Goal: Task Accomplishment & Management: Complete application form

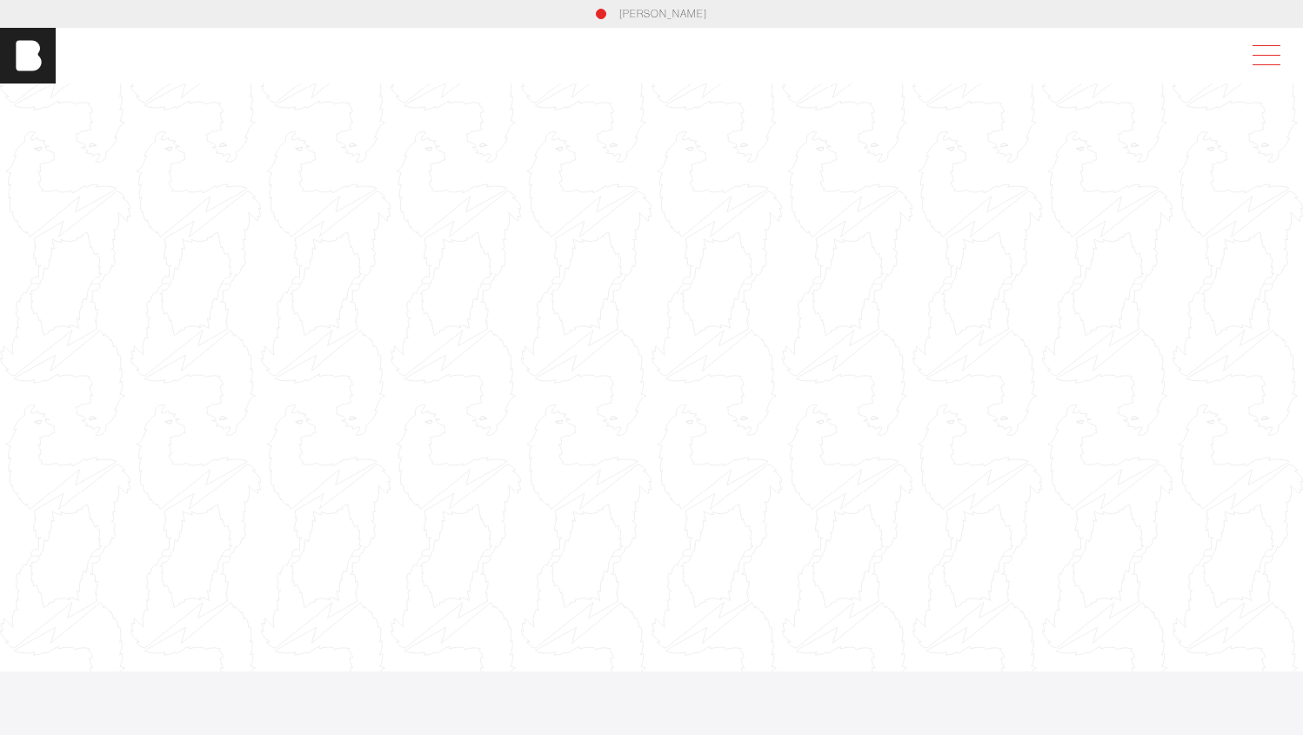
click at [1280, 56] on span at bounding box center [1263, 55] width 40 height 31
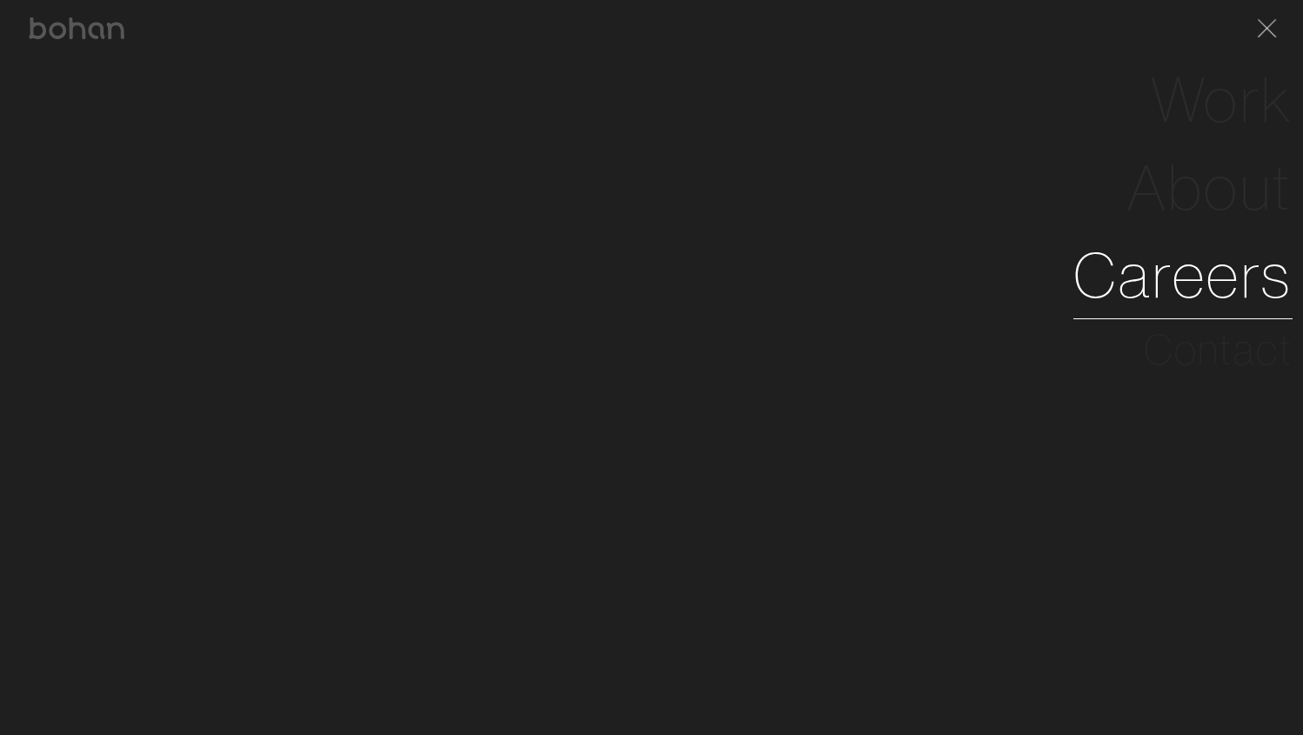
click at [1222, 254] on link "Careers" at bounding box center [1182, 275] width 219 height 88
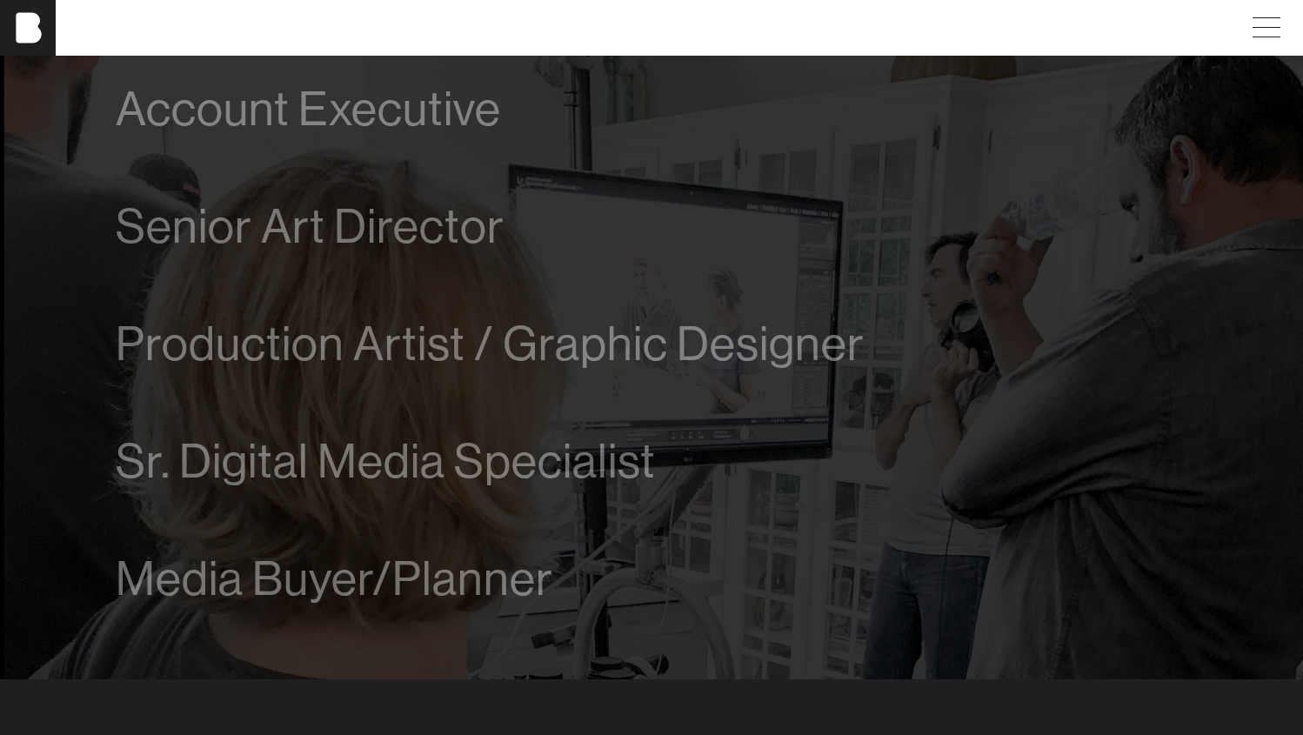
scroll to position [984, 0]
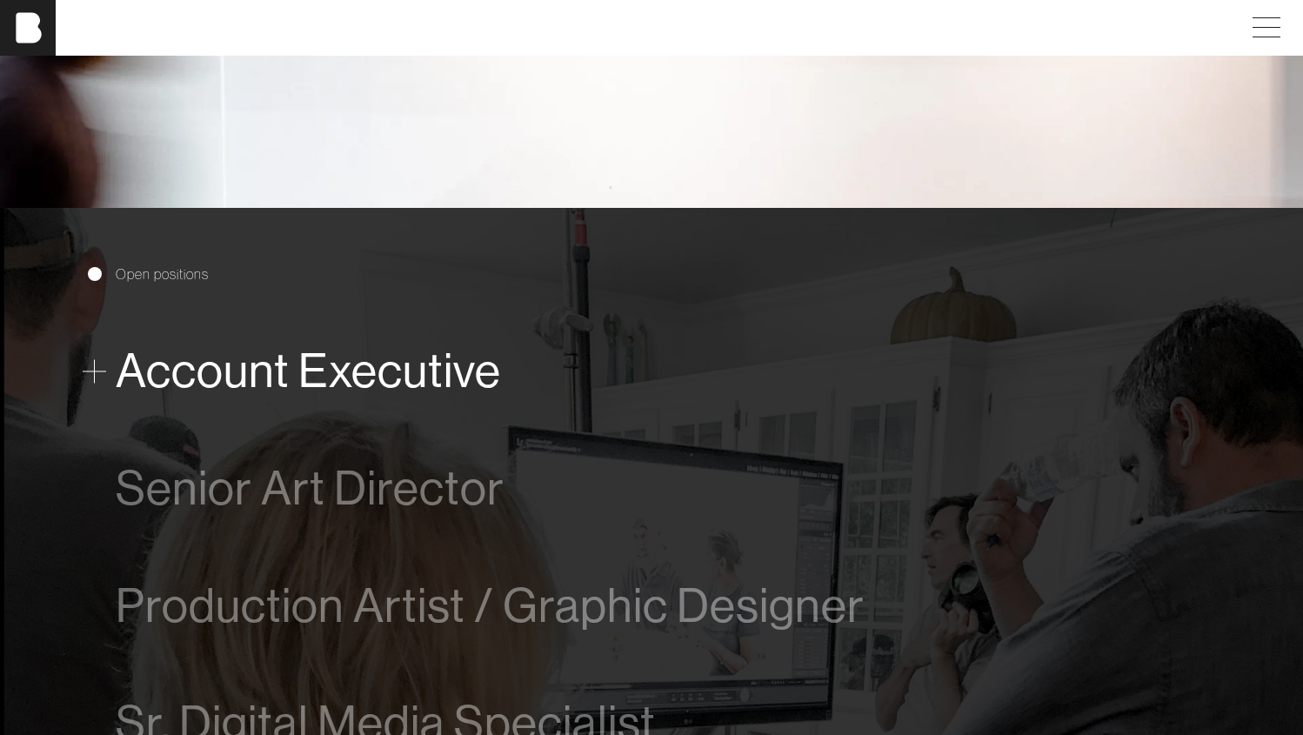
click at [457, 380] on span "Account Executive" at bounding box center [308, 370] width 385 height 53
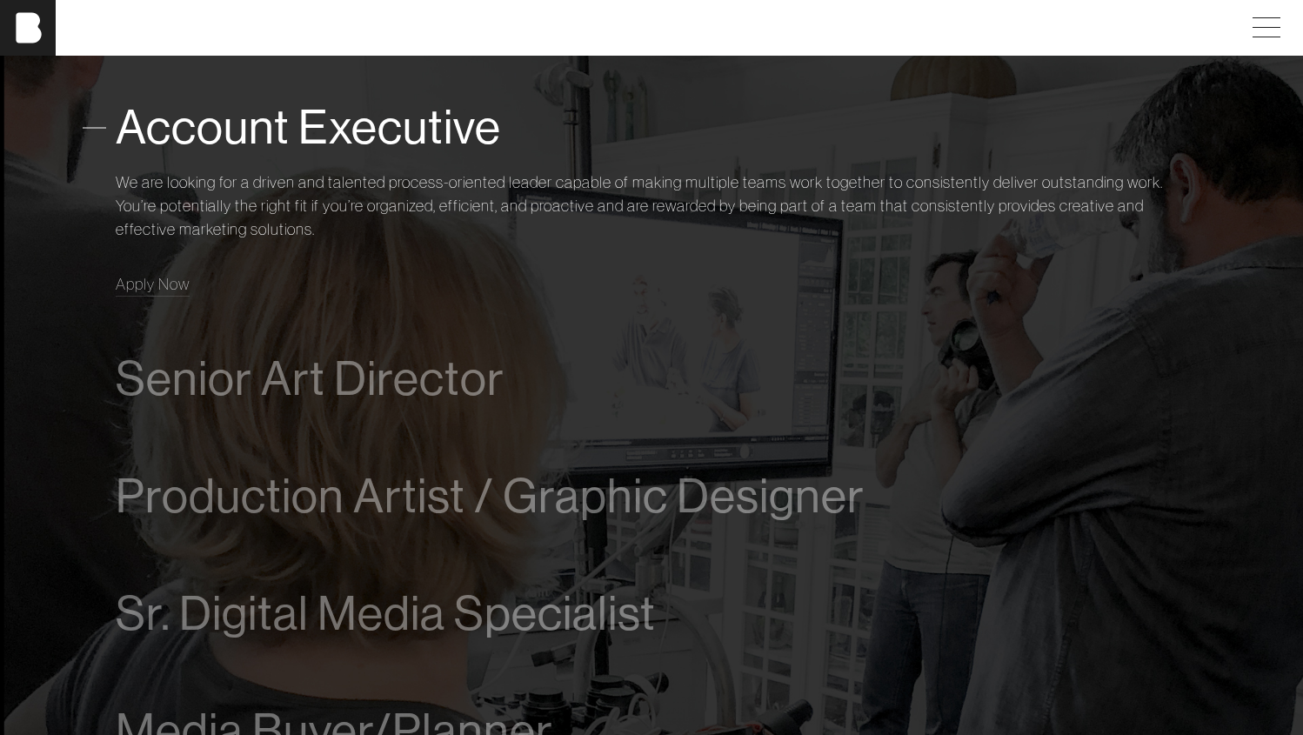
scroll to position [1027, 0]
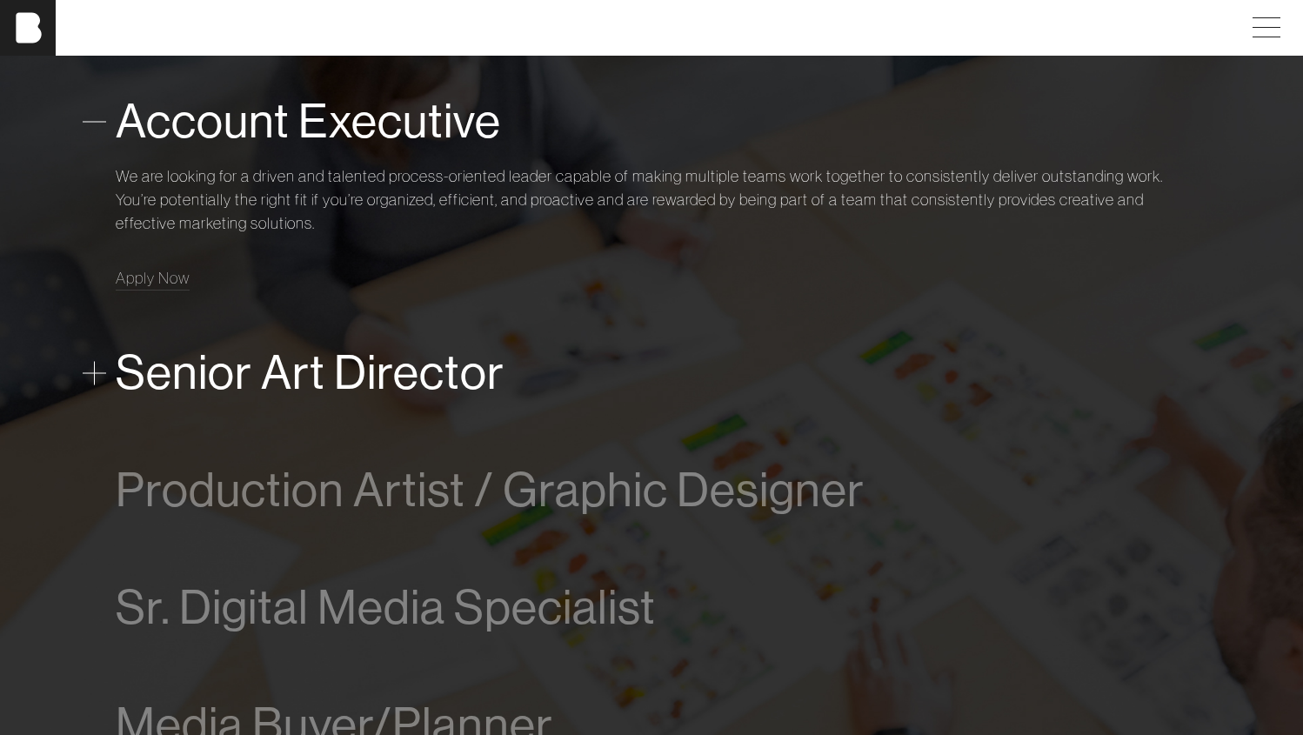
click at [425, 379] on span "Senior Art Director" at bounding box center [310, 372] width 389 height 53
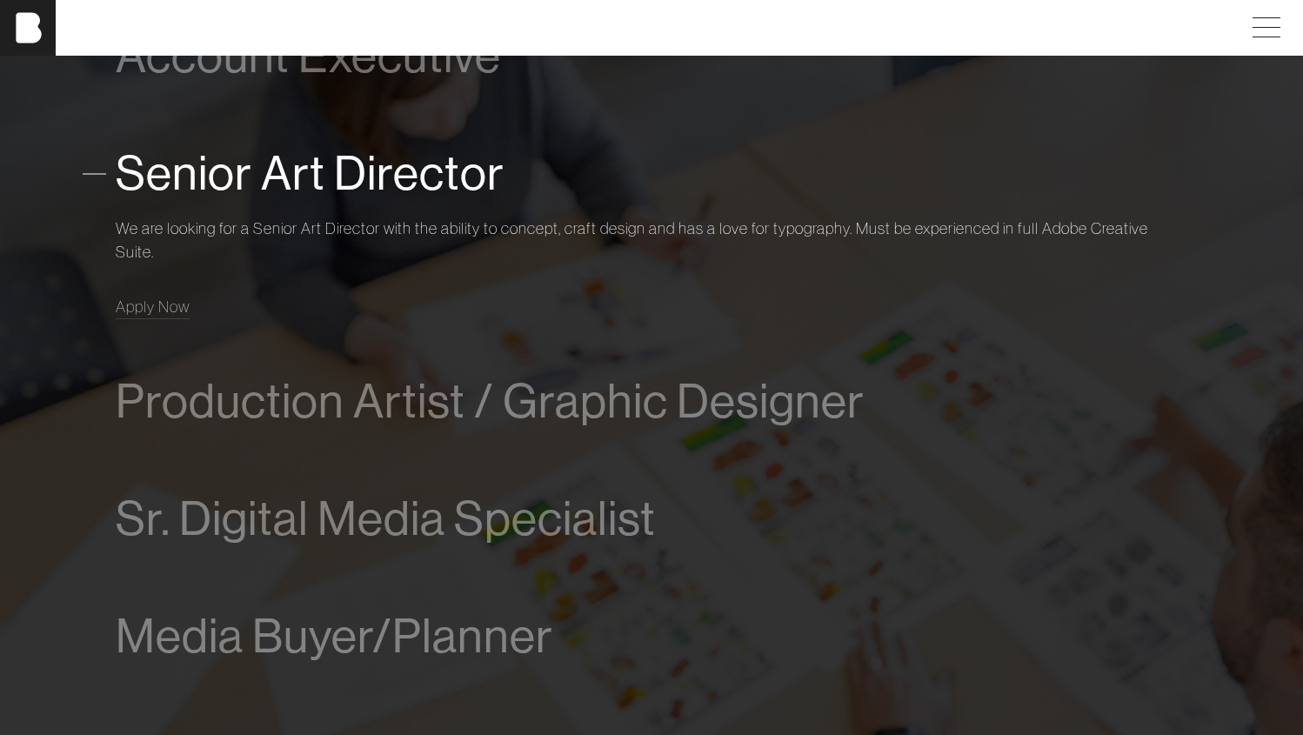
scroll to position [1093, 0]
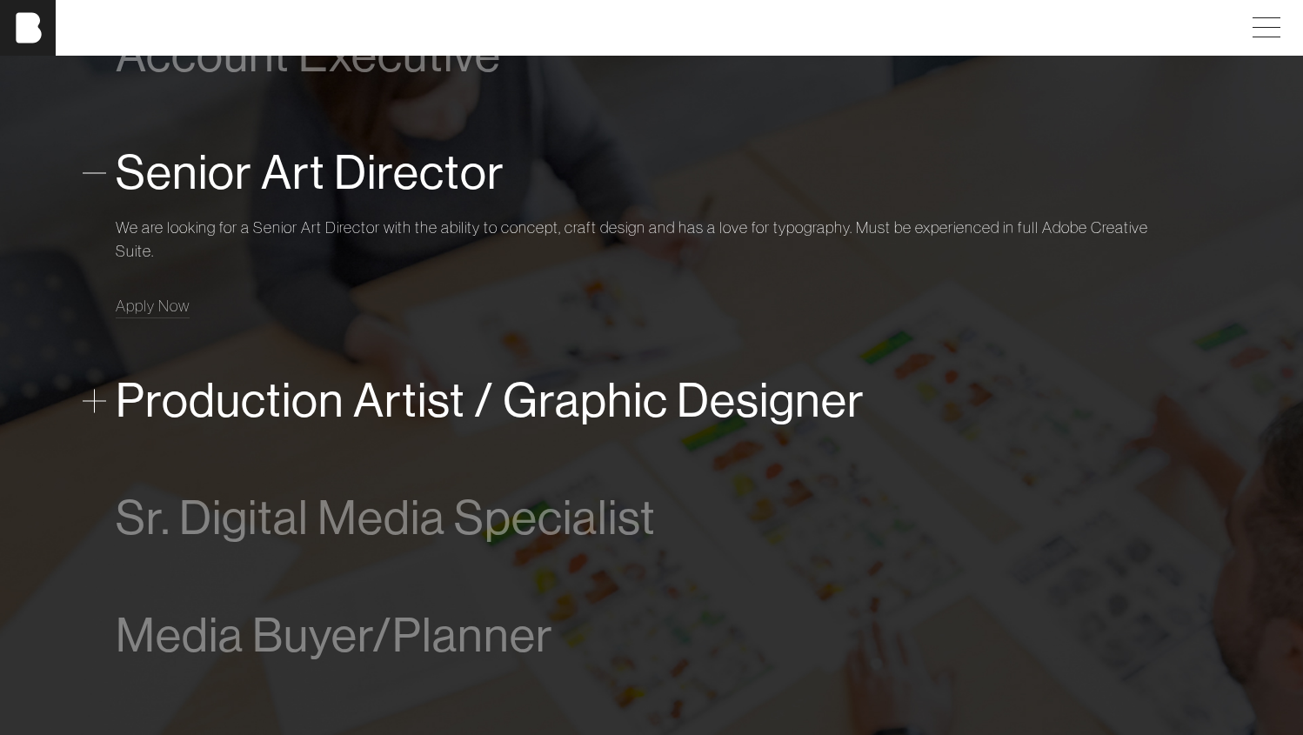
click at [450, 386] on span "Production Artist / Graphic Designer" at bounding box center [490, 400] width 749 height 53
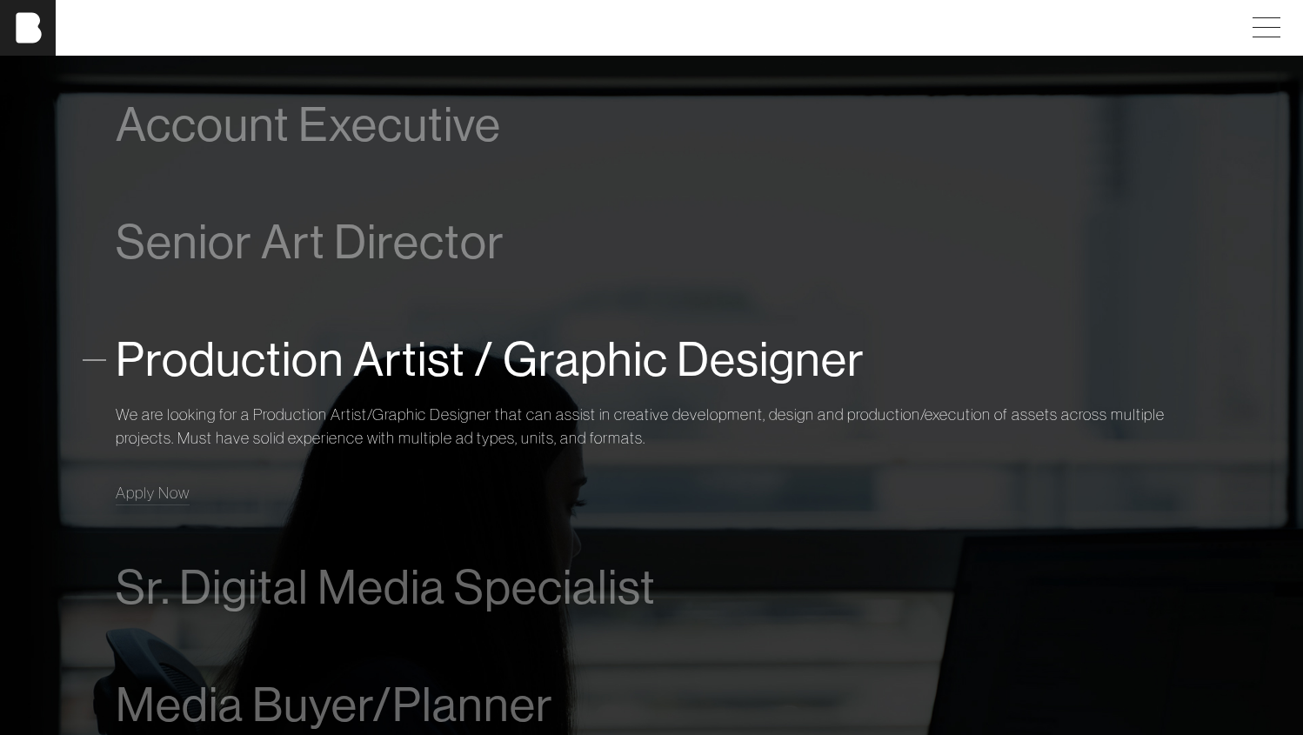
scroll to position [992, 0]
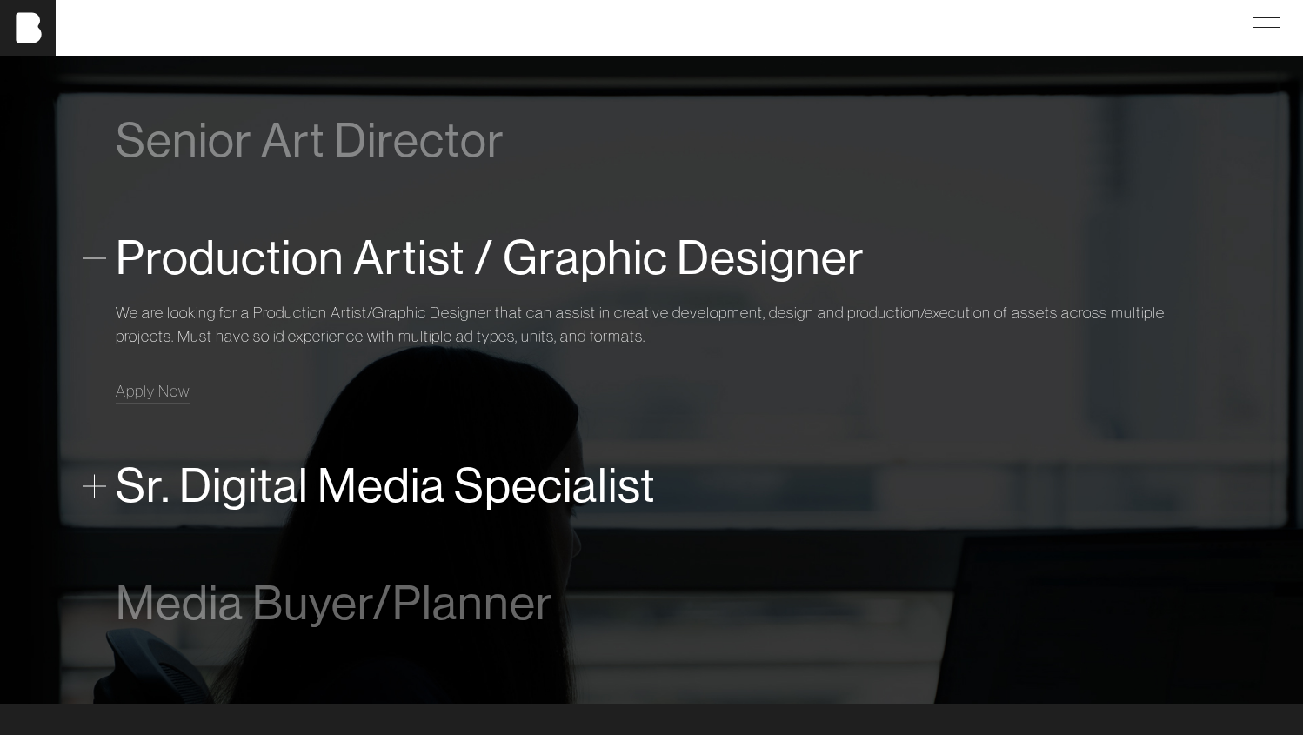
click at [435, 492] on span "Sr. Digital Media Specialist" at bounding box center [386, 485] width 540 height 53
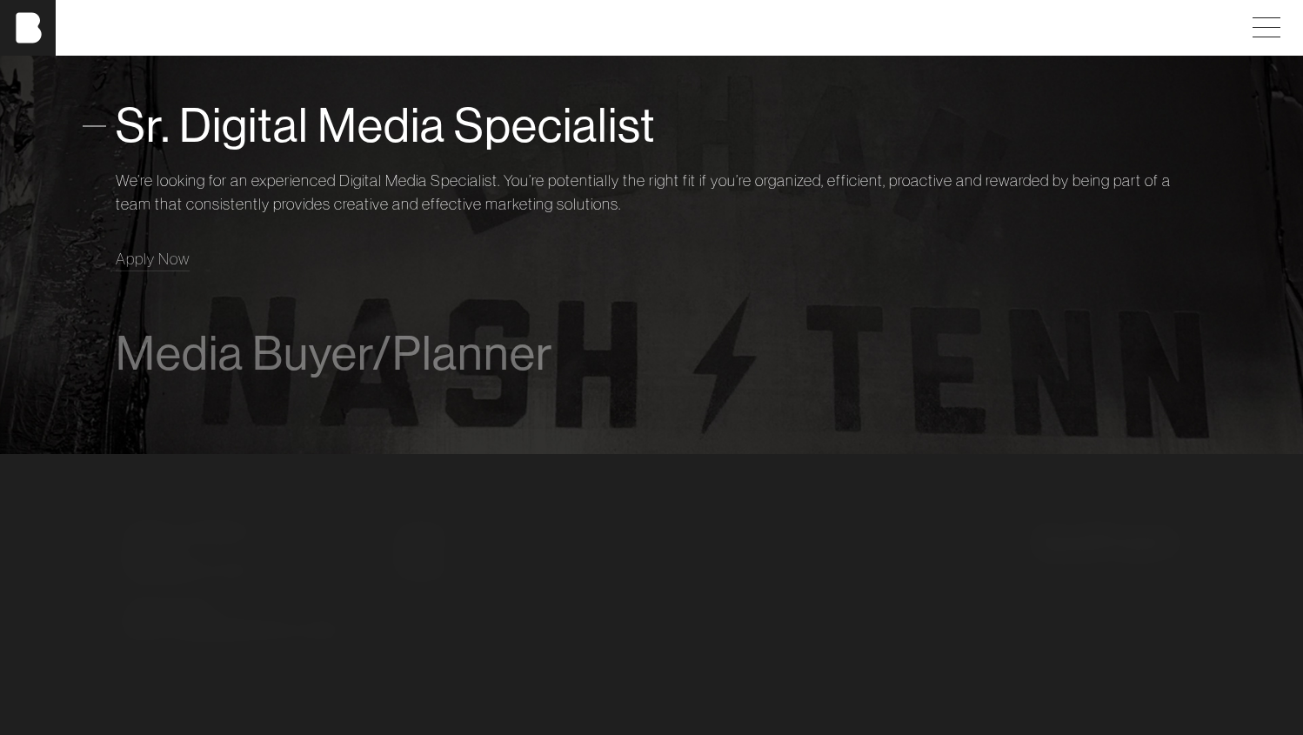
scroll to position [1376, 1]
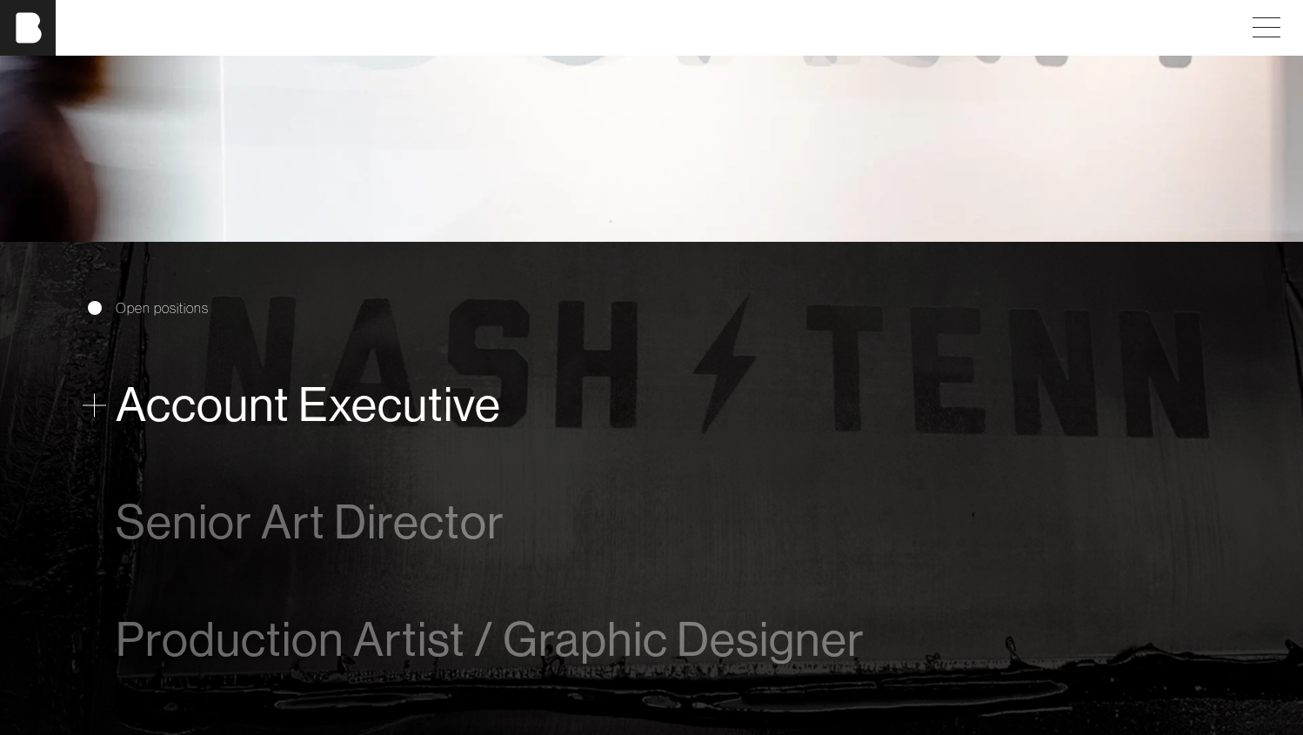
click at [405, 394] on span "Account Executive" at bounding box center [308, 404] width 385 height 53
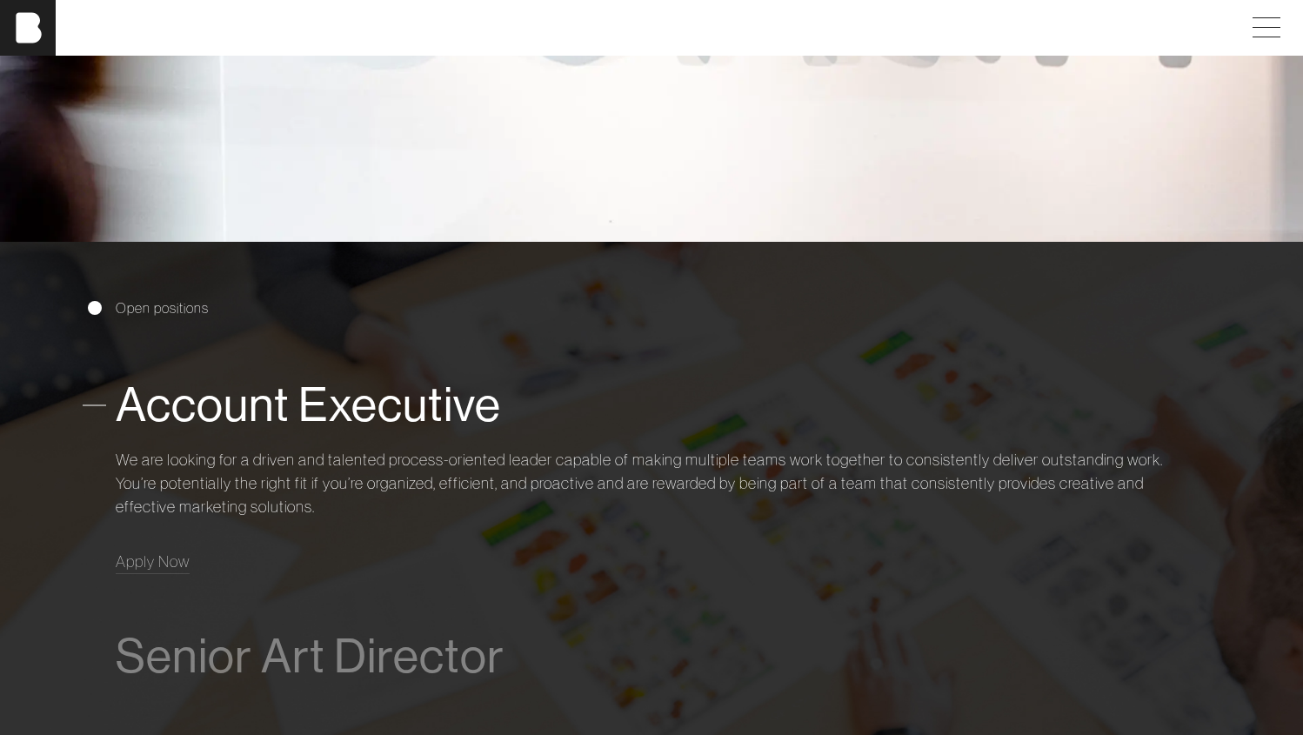
scroll to position [1007, 1]
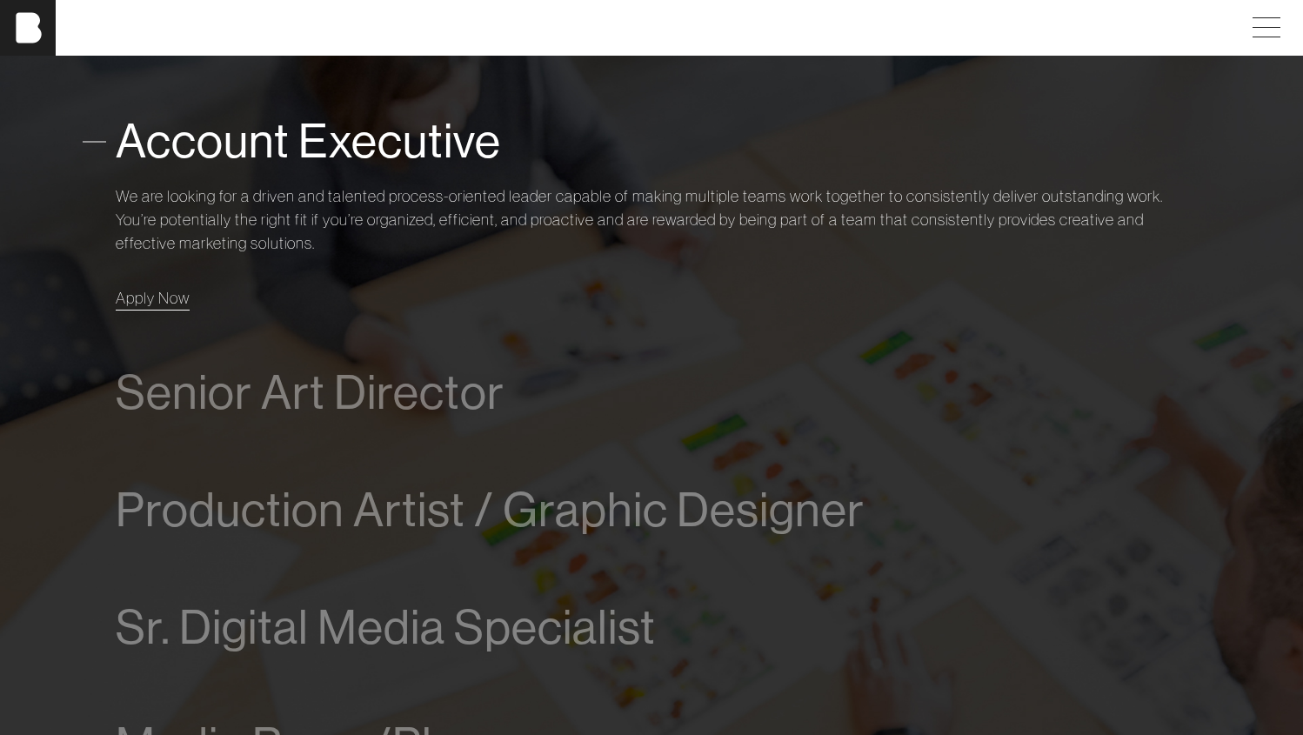
click at [176, 294] on span "Apply Now" at bounding box center [153, 298] width 74 height 20
click at [147, 292] on span "Apply Now" at bounding box center [153, 298] width 74 height 20
click at [130, 303] on span "Apply Now" at bounding box center [153, 298] width 74 height 20
